Goal: Task Accomplishment & Management: Complete application form

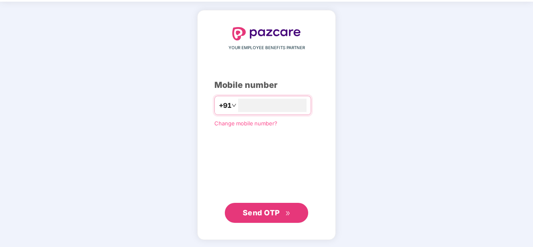
type input "**********"
click at [265, 211] on span "Send OTP" at bounding box center [261, 213] width 37 height 9
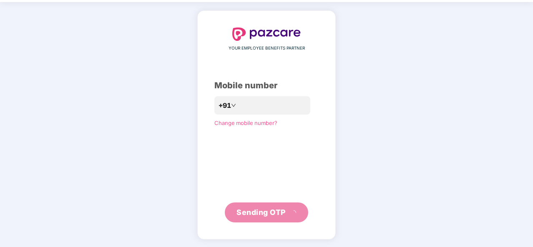
scroll to position [24, 0]
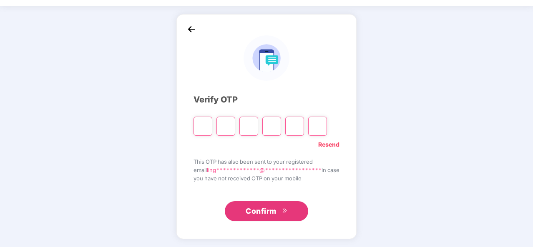
type input "*"
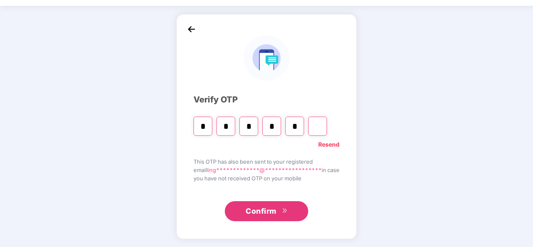
type input "*"
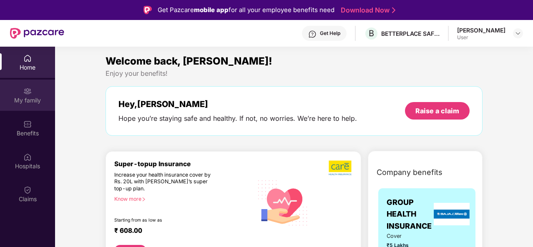
click at [26, 92] on img at bounding box center [27, 91] width 8 height 8
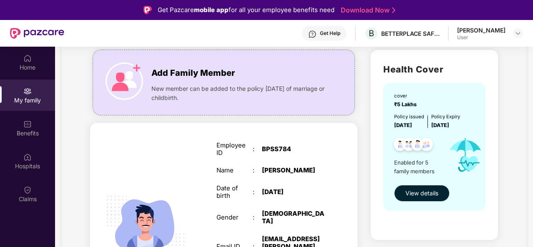
scroll to position [83, 0]
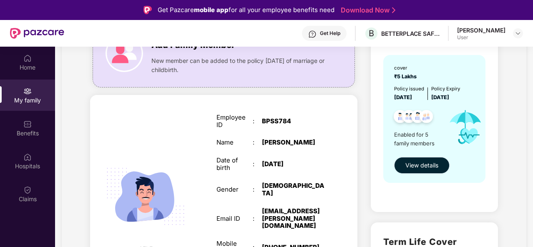
click at [420, 169] on span "View details" at bounding box center [421, 165] width 33 height 9
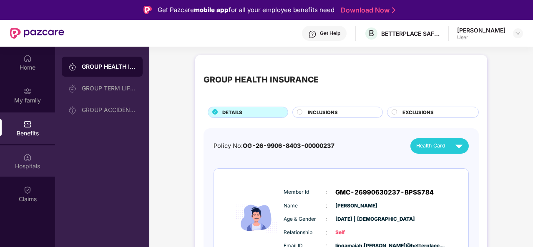
click at [28, 163] on div "Hospitals" at bounding box center [27, 166] width 55 height 8
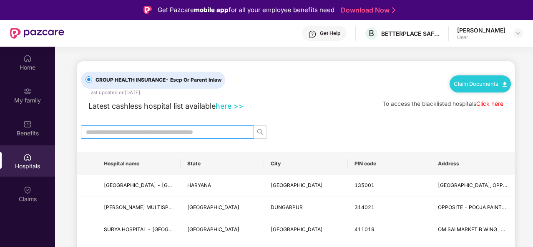
click at [123, 132] on input "text" at bounding box center [164, 132] width 156 height 9
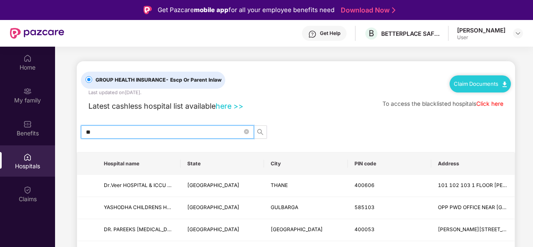
type input "*"
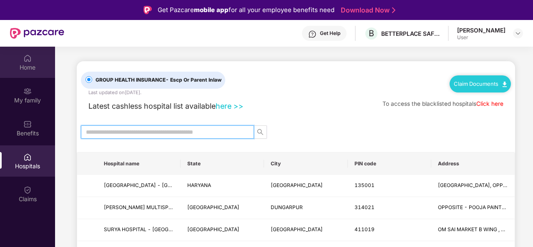
click at [31, 63] on div "Home" at bounding box center [27, 67] width 55 height 8
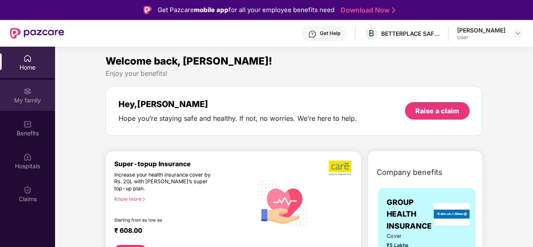
click at [28, 91] on img at bounding box center [27, 91] width 8 height 8
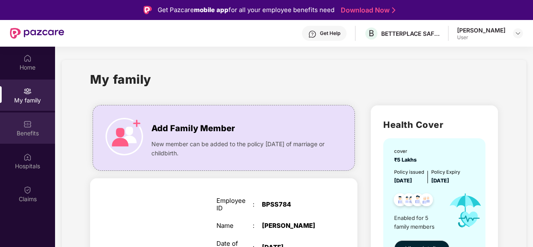
click at [29, 128] on img at bounding box center [27, 124] width 8 height 8
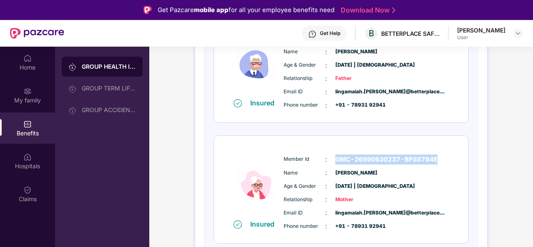
drag, startPoint x: 335, startPoint y: 157, endPoint x: 440, endPoint y: 161, distance: 105.2
click at [440, 161] on div "Member Id : GMC-26990630237-BPSS784E" at bounding box center [367, 160] width 166 height 10
copy span "GMC-26990630237-BPSS784E"
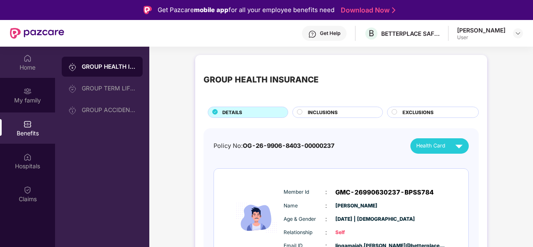
click at [26, 67] on div "Home" at bounding box center [27, 67] width 55 height 8
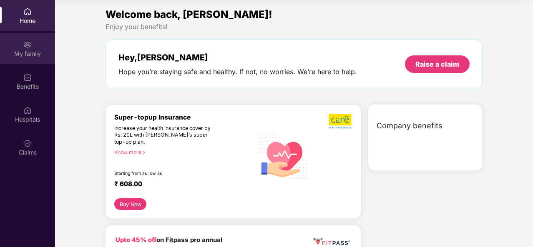
click at [30, 45] on img at bounding box center [27, 44] width 8 height 8
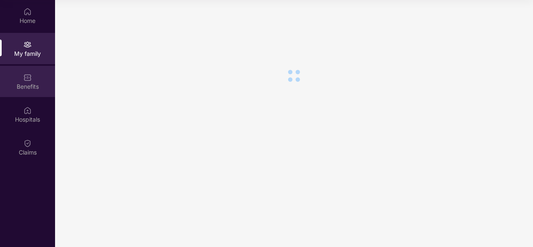
click at [27, 81] on img at bounding box center [27, 77] width 8 height 8
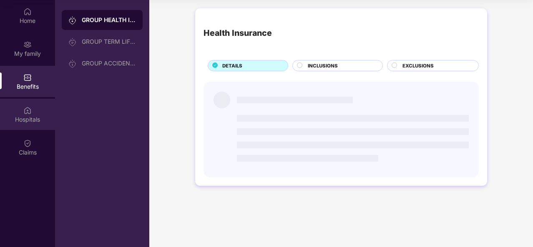
click at [28, 115] on div "Hospitals" at bounding box center [27, 114] width 55 height 31
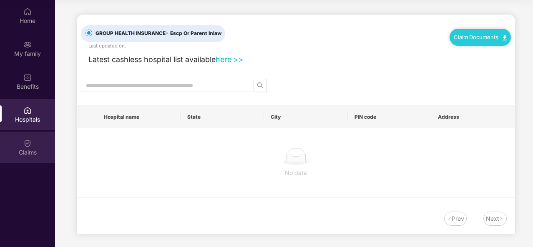
click at [31, 145] on img at bounding box center [27, 143] width 8 height 8
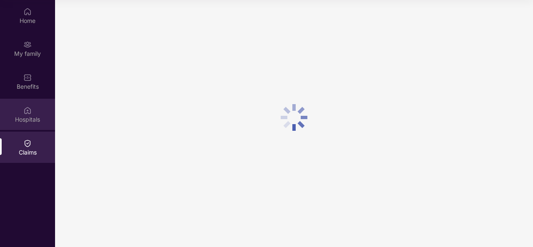
click at [28, 108] on img at bounding box center [27, 110] width 8 height 8
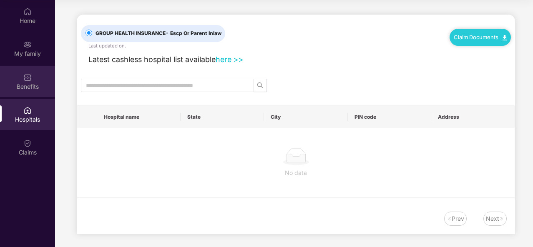
click at [24, 81] on img at bounding box center [27, 77] width 8 height 8
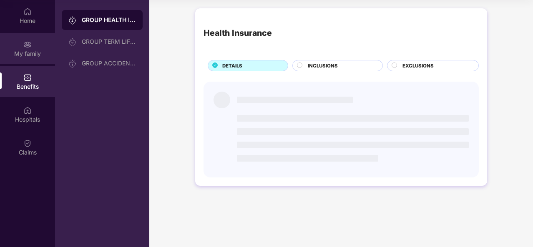
click at [28, 57] on div "My family" at bounding box center [27, 54] width 55 height 8
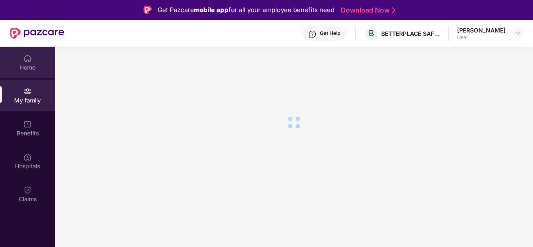
click at [30, 59] on img at bounding box center [27, 58] width 8 height 8
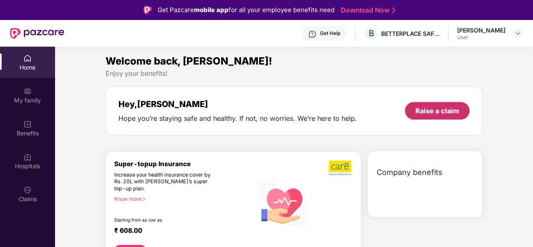
click at [446, 114] on div "Raise a claim" at bounding box center [437, 110] width 44 height 9
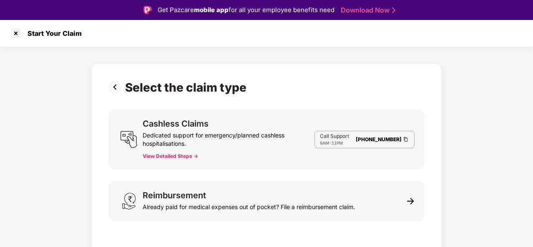
scroll to position [20, 0]
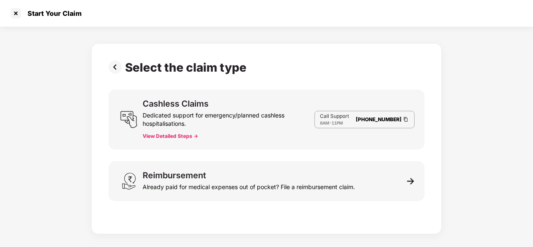
click at [190, 137] on button "View Detailed Steps ->" at bounding box center [170, 136] width 55 height 7
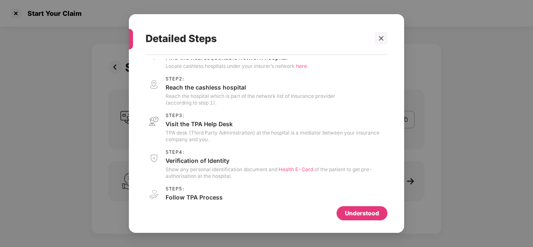
scroll to position [0, 0]
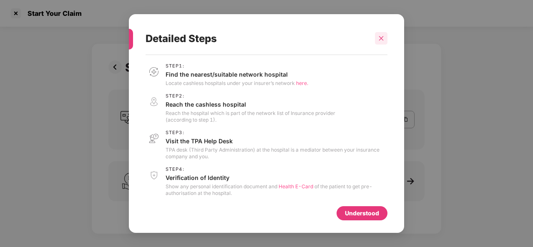
click at [384, 39] on icon "close" at bounding box center [381, 38] width 6 height 6
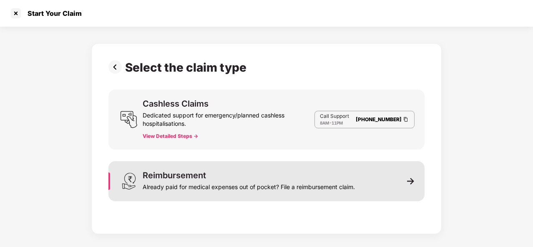
click at [410, 181] on img at bounding box center [411, 182] width 8 height 8
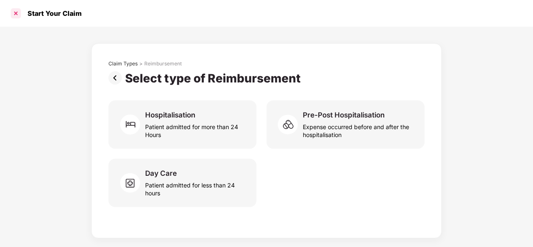
click at [16, 15] on div at bounding box center [15, 13] width 13 height 13
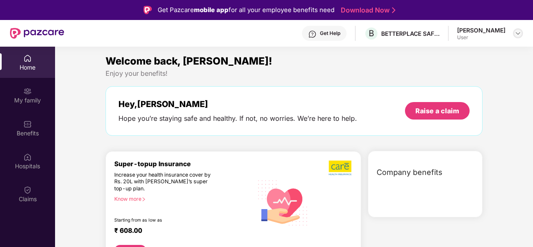
click at [517, 32] on img at bounding box center [518, 33] width 7 height 7
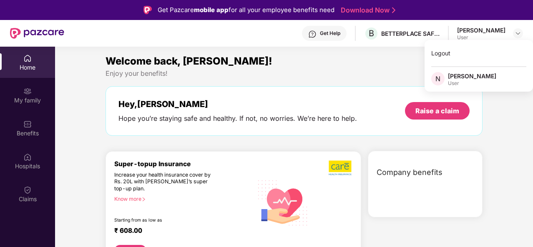
click at [351, 65] on div "Welcome back, [PERSON_NAME]!" at bounding box center [294, 61] width 377 height 16
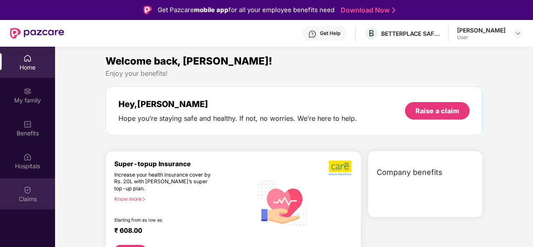
click at [28, 191] on img at bounding box center [27, 190] width 8 height 8
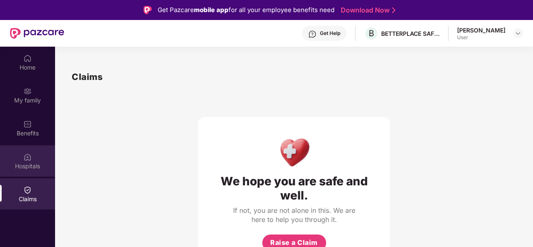
click at [28, 158] on img at bounding box center [27, 157] width 8 height 8
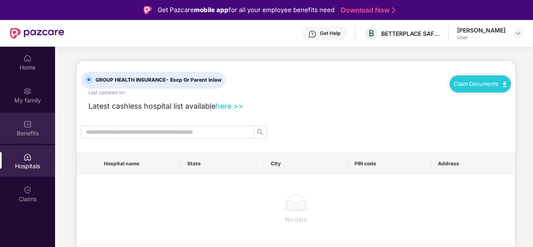
click at [28, 128] on div "Benefits" at bounding box center [27, 128] width 55 height 31
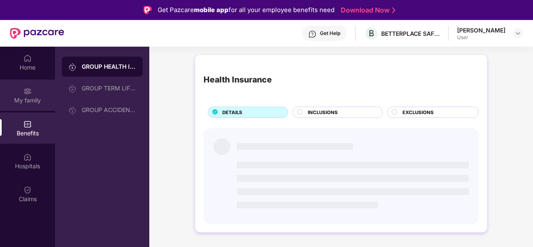
click at [27, 92] on img at bounding box center [27, 91] width 8 height 8
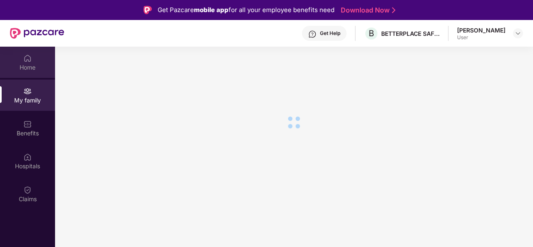
click at [28, 60] on img at bounding box center [27, 58] width 8 height 8
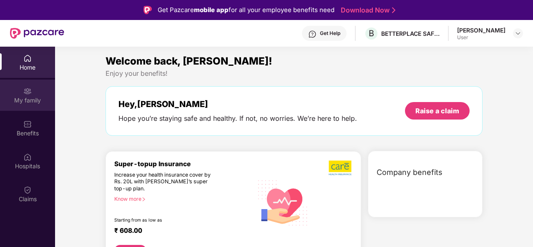
click at [33, 91] on div "My family" at bounding box center [27, 95] width 55 height 31
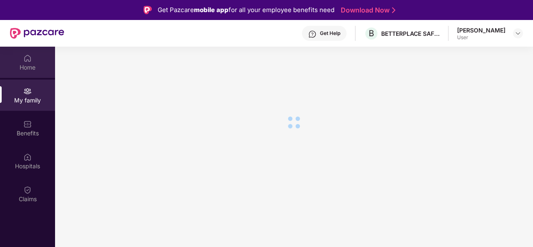
click at [26, 61] on img at bounding box center [27, 58] width 8 height 8
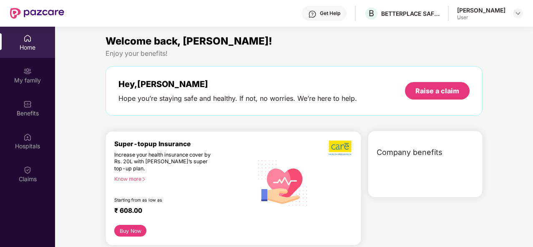
scroll to position [47, 0]
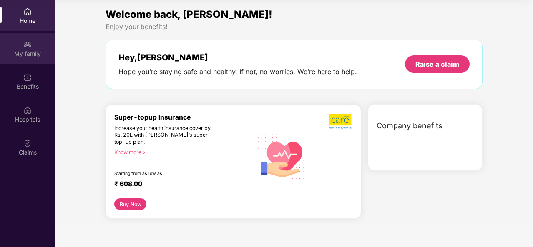
click at [32, 51] on div "My family" at bounding box center [27, 54] width 55 height 8
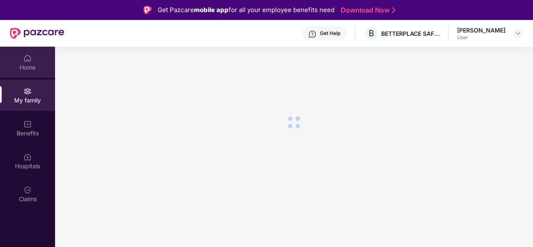
click at [22, 56] on div "Home" at bounding box center [27, 62] width 55 height 31
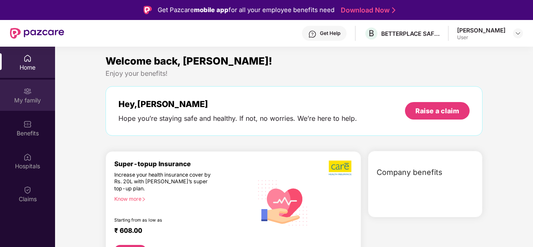
click at [21, 89] on div "My family" at bounding box center [27, 95] width 55 height 31
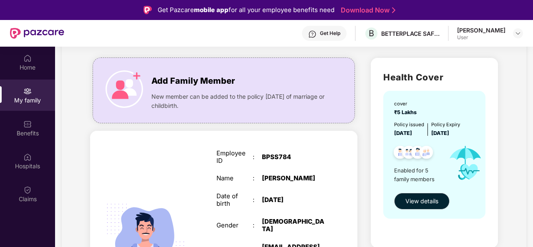
scroll to position [55, 0]
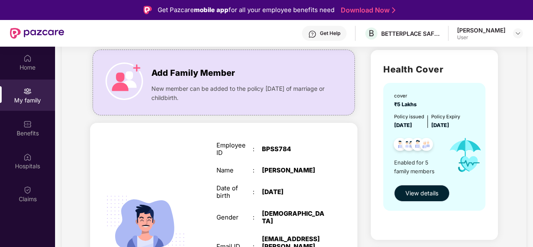
click at [436, 195] on span "View details" at bounding box center [421, 193] width 33 height 9
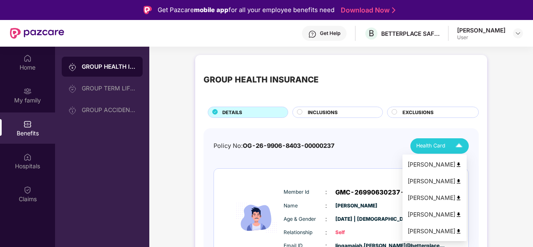
click at [462, 232] on img at bounding box center [458, 232] width 6 height 6
click at [459, 145] on img at bounding box center [459, 146] width 15 height 15
click at [462, 164] on img at bounding box center [458, 165] width 6 height 6
click at [460, 146] on img at bounding box center [459, 146] width 15 height 15
click at [462, 182] on img at bounding box center [458, 182] width 6 height 6
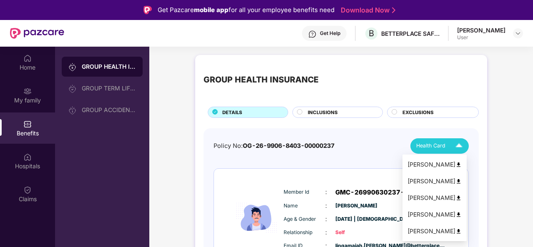
click at [458, 146] on img at bounding box center [459, 146] width 15 height 15
click at [462, 199] on img at bounding box center [458, 198] width 6 height 6
click at [458, 146] on img at bounding box center [459, 146] width 15 height 15
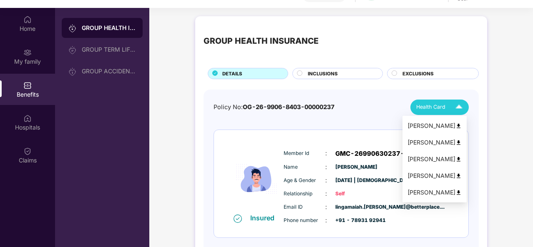
scroll to position [47, 0]
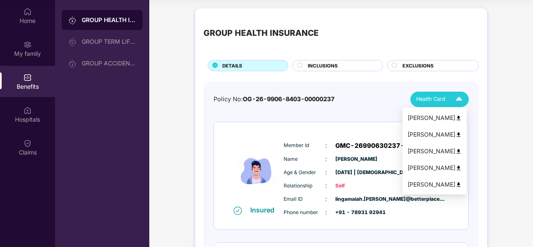
click at [462, 166] on img at bounding box center [458, 168] width 6 height 6
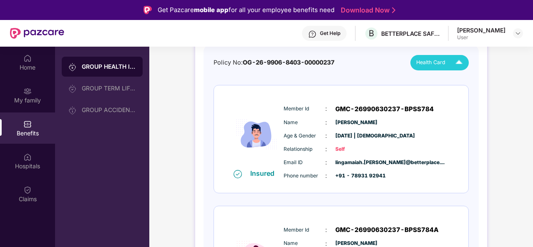
scroll to position [0, 0]
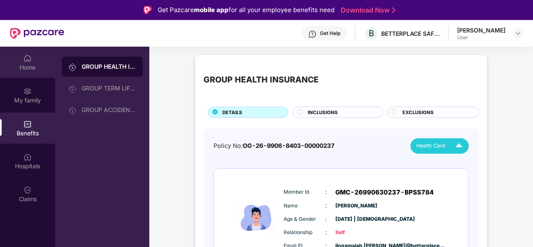
click at [30, 70] on div "Home" at bounding box center [27, 67] width 55 height 8
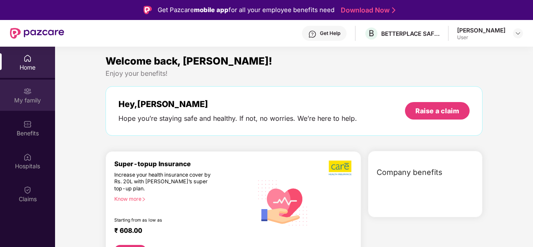
click at [23, 93] on img at bounding box center [27, 91] width 8 height 8
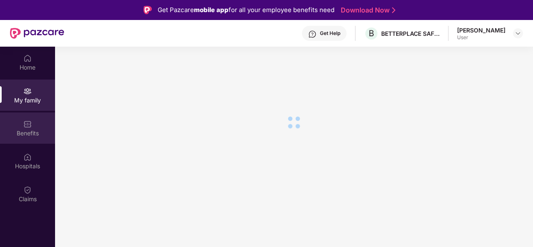
click at [31, 126] on img at bounding box center [27, 124] width 8 height 8
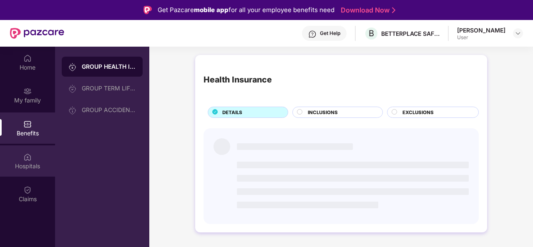
click at [26, 160] on img at bounding box center [27, 157] width 8 height 8
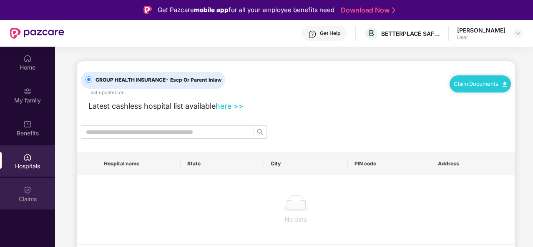
click at [28, 194] on img at bounding box center [27, 190] width 8 height 8
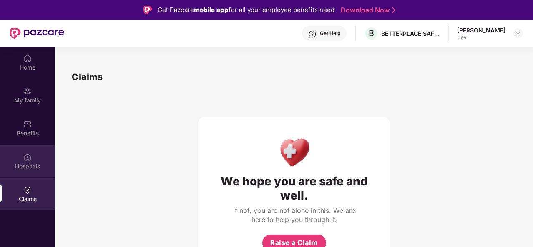
click at [27, 160] on img at bounding box center [27, 157] width 8 height 8
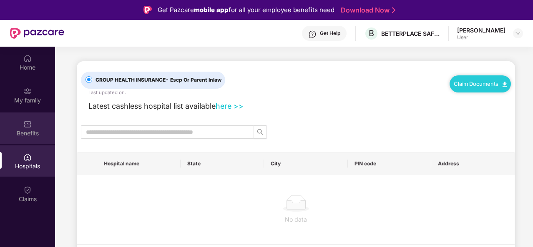
click at [24, 124] on img at bounding box center [27, 124] width 8 height 8
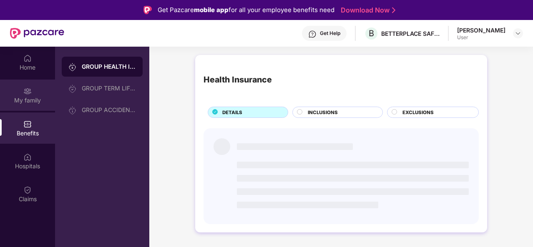
click at [28, 91] on img at bounding box center [27, 91] width 8 height 8
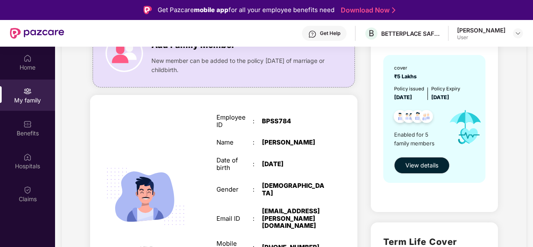
scroll to position [111, 0]
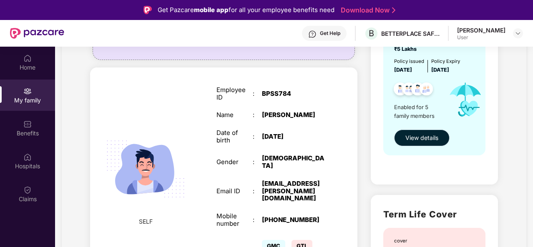
click at [428, 136] on span "View details" at bounding box center [421, 137] width 33 height 9
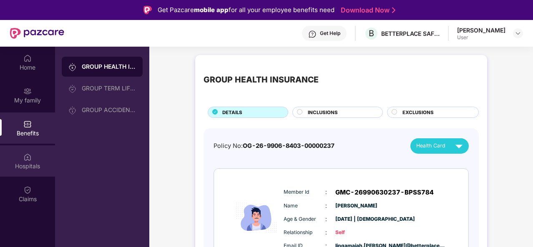
click at [29, 156] on img at bounding box center [27, 157] width 8 height 8
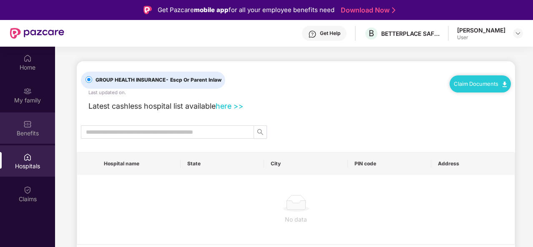
click at [30, 126] on img at bounding box center [27, 124] width 8 height 8
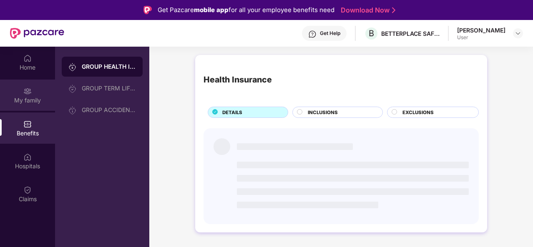
click at [23, 91] on div "My family" at bounding box center [27, 95] width 55 height 31
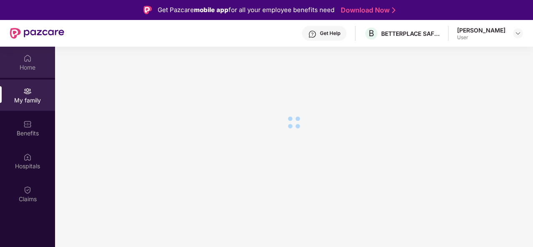
click at [27, 58] on img at bounding box center [27, 58] width 8 height 8
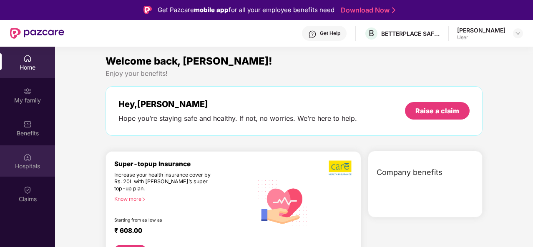
click at [26, 155] on img at bounding box center [27, 157] width 8 height 8
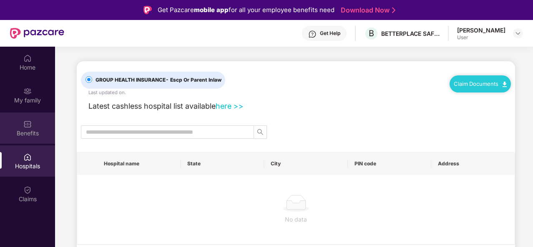
click at [30, 124] on img at bounding box center [27, 124] width 8 height 8
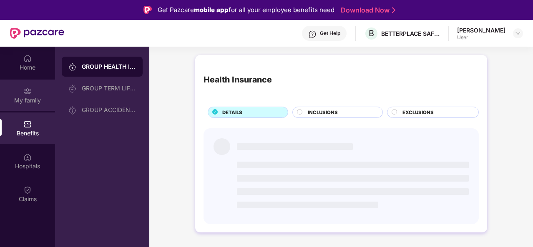
click at [21, 102] on div "My family" at bounding box center [27, 100] width 55 height 8
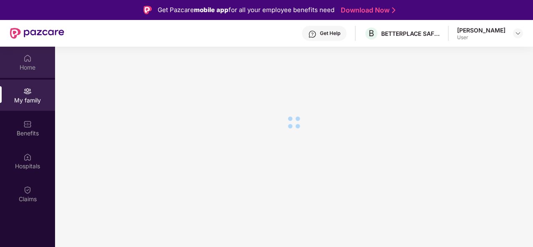
click at [27, 65] on div "Home" at bounding box center [27, 67] width 55 height 8
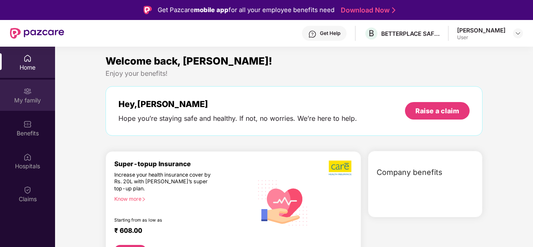
click at [27, 98] on div "My family" at bounding box center [27, 100] width 55 height 8
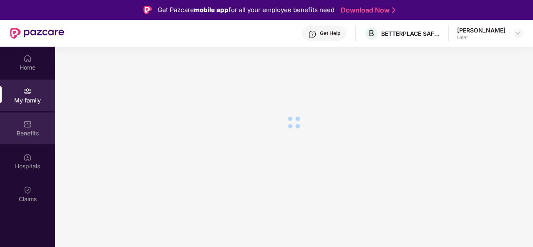
click at [28, 126] on img at bounding box center [27, 124] width 8 height 8
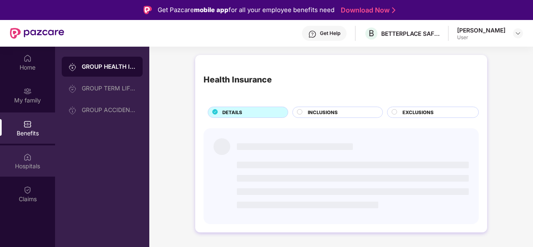
click at [28, 158] on img at bounding box center [27, 157] width 8 height 8
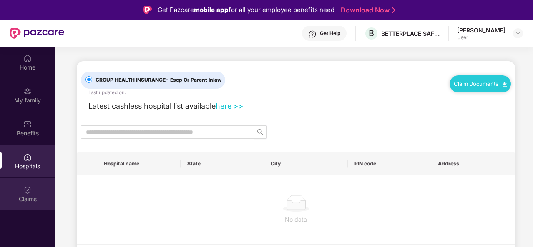
click at [28, 195] on div "Claims" at bounding box center [27, 199] width 55 height 8
